Goal: Task Accomplishment & Management: Use online tool/utility

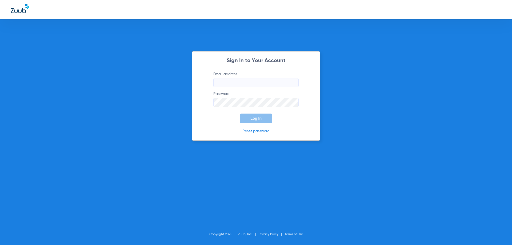
type input "[EMAIL_ADDRESS][DOMAIN_NAME]"
click at [263, 118] on button "Log In" at bounding box center [256, 119] width 33 height 10
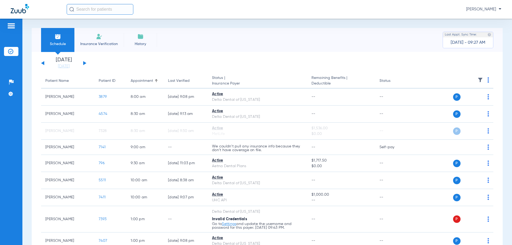
click at [84, 64] on button at bounding box center [84, 63] width 3 height 4
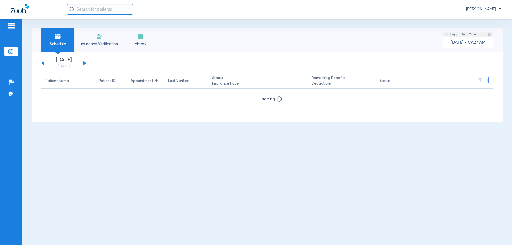
click at [84, 64] on button at bounding box center [84, 63] width 3 height 4
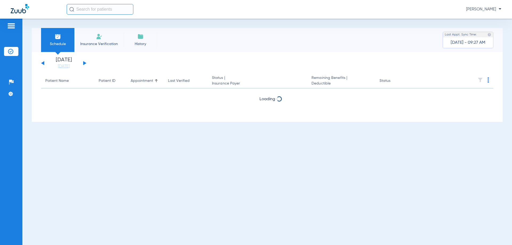
click at [84, 64] on button at bounding box center [84, 63] width 3 height 4
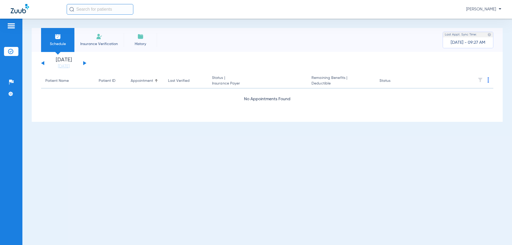
click at [84, 64] on button at bounding box center [84, 63] width 3 height 4
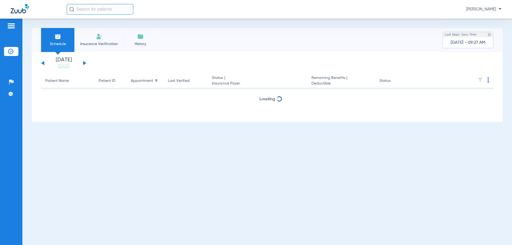
click at [84, 64] on button at bounding box center [84, 63] width 3 height 4
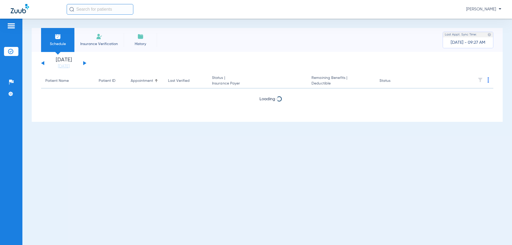
click at [84, 64] on button at bounding box center [84, 63] width 3 height 4
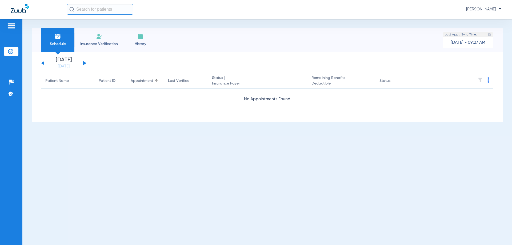
click at [84, 64] on button at bounding box center [84, 63] width 3 height 4
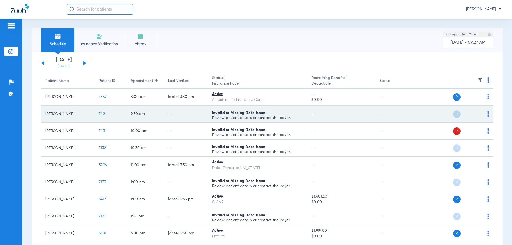
scroll to position [27, 0]
